Goal: Find specific page/section: Find specific page/section

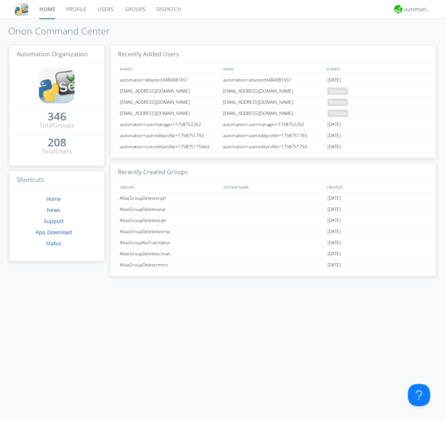
click at [168, 9] on link "Dispatch" at bounding box center [169, 9] width 36 height 19
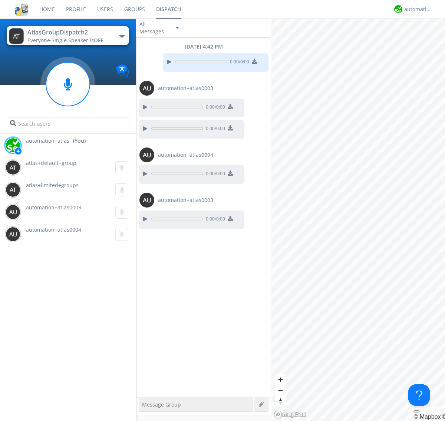
click at [122, 36] on div "button" at bounding box center [122, 36] width 6 height 3
click at [0, 0] on span "AtlasGroupDispatch" at bounding box center [0, 0] width 0 height 0
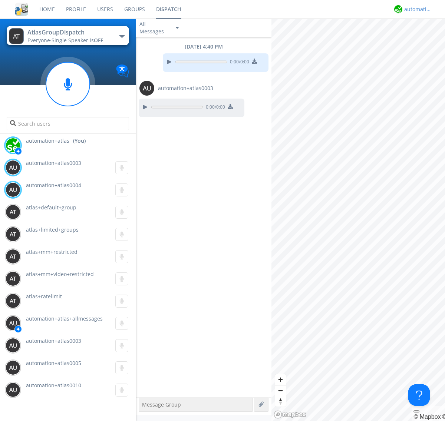
click at [416, 9] on div "automation+atlas" at bounding box center [418, 9] width 28 height 7
